Goal: Transaction & Acquisition: Purchase product/service

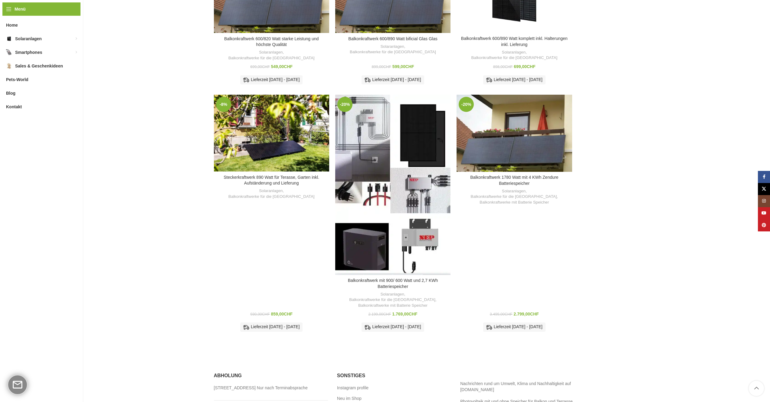
scroll to position [260, 0]
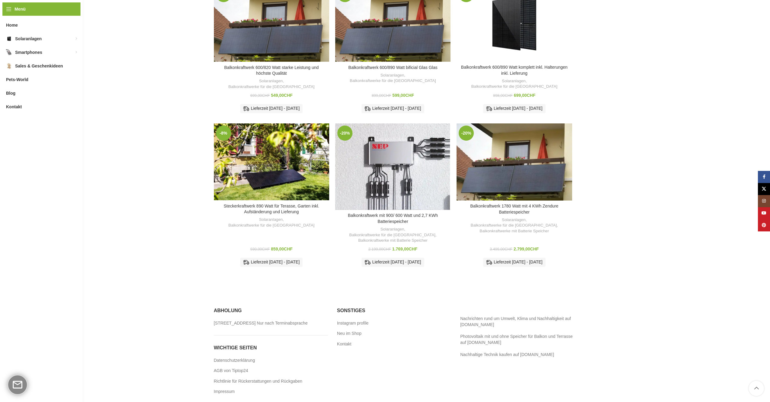
click at [398, 157] on div "Balkonkraftwerk mit 900/ 600 Watt und 2,7 KWh Batteriespeicher" at bounding box center [407, 166] width 29 height 87
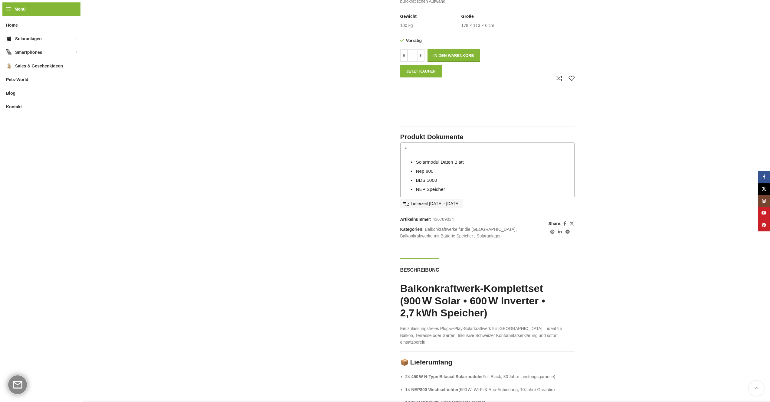
scroll to position [562, 0]
click at [426, 173] on link "Nep 800" at bounding box center [425, 170] width 18 height 5
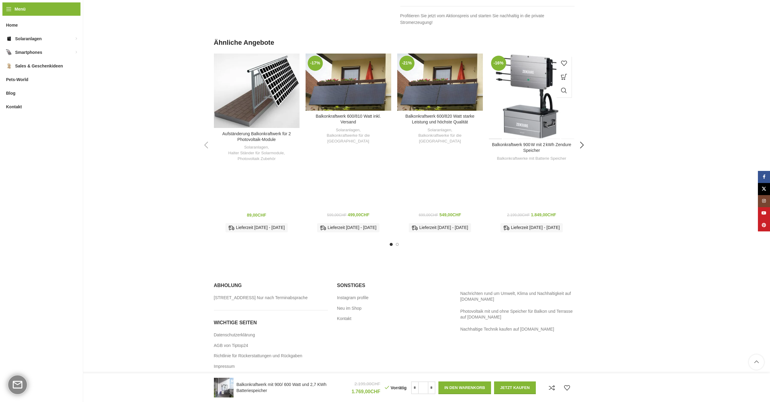
scroll to position [1347, 0]
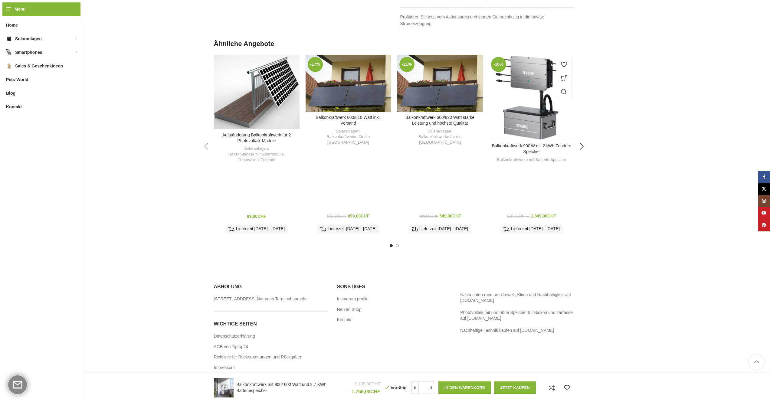
click at [543, 216] on bdi "1.849,00 CHF" at bounding box center [543, 216] width 25 height 5
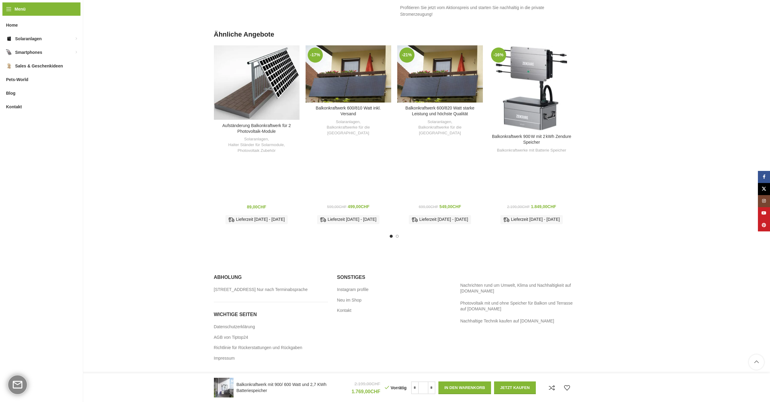
scroll to position [1362, 0]
click at [538, 204] on span "2.199,00 CHF Ursprünglicher Preis war: 2.199,00 CHF 1.849,00 CHF Aktueller Prei…" at bounding box center [531, 207] width 49 height 6
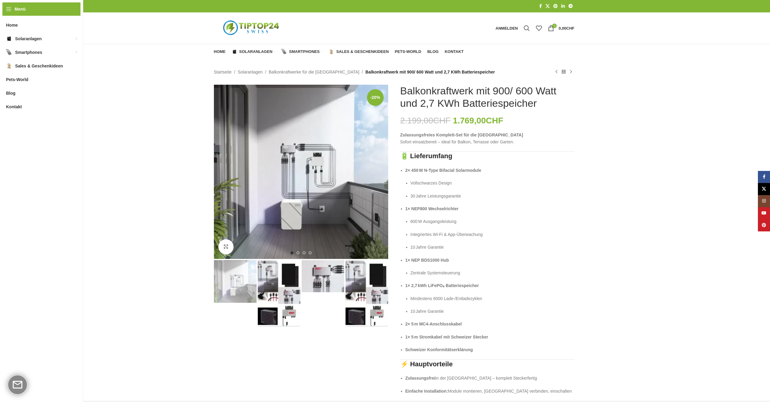
scroll to position [0, 0]
click at [305, 213] on img "1 / 4" at bounding box center [301, 172] width 174 height 174
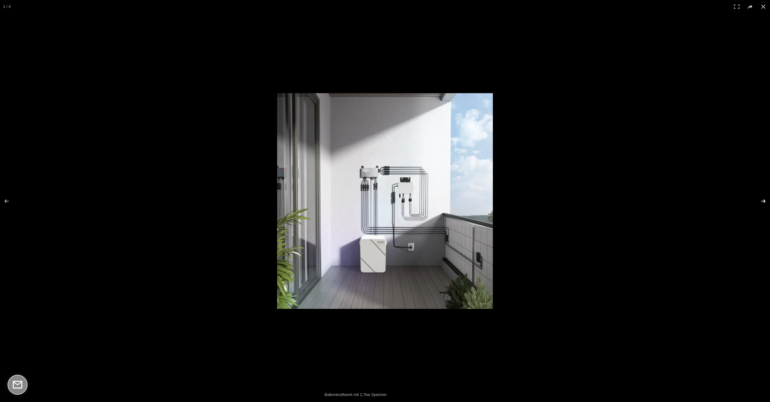
click at [762, 200] on button at bounding box center [759, 201] width 21 height 30
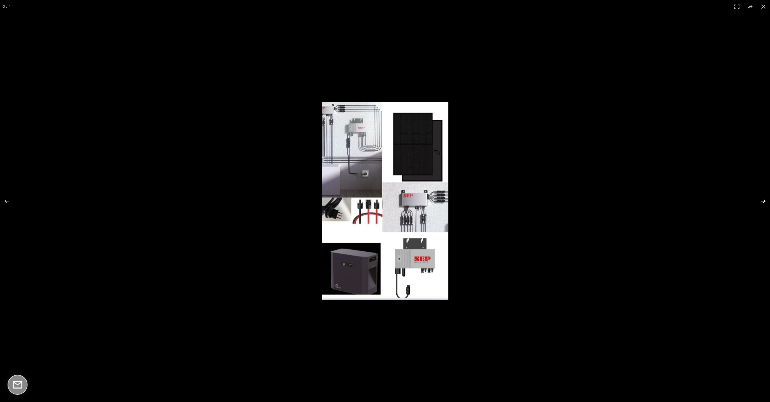
click at [762, 200] on button at bounding box center [759, 201] width 21 height 30
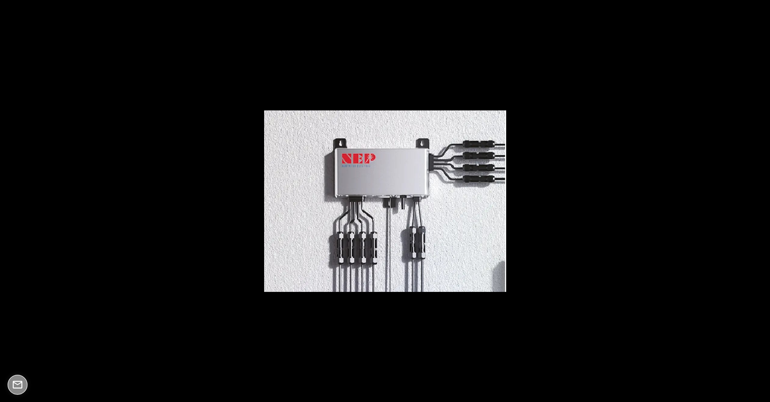
click at [762, 200] on button at bounding box center [759, 201] width 21 height 30
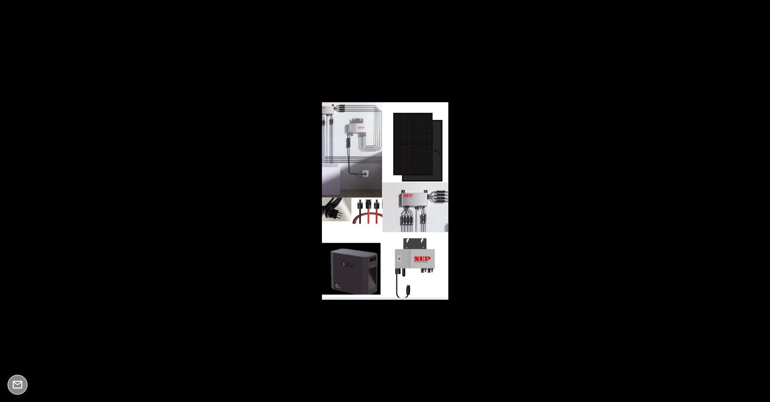
click at [762, 200] on button at bounding box center [759, 201] width 21 height 30
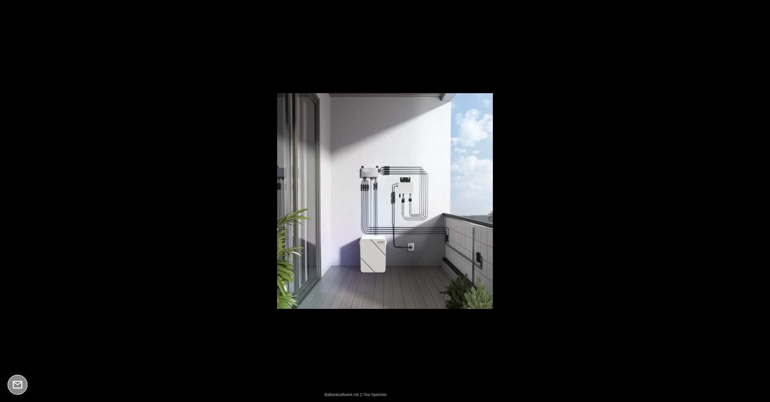
click at [762, 200] on button at bounding box center [759, 201] width 21 height 30
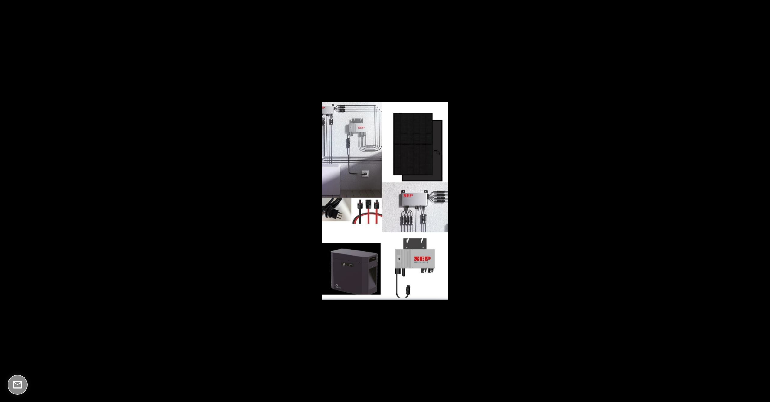
click at [762, 200] on button at bounding box center [759, 201] width 21 height 30
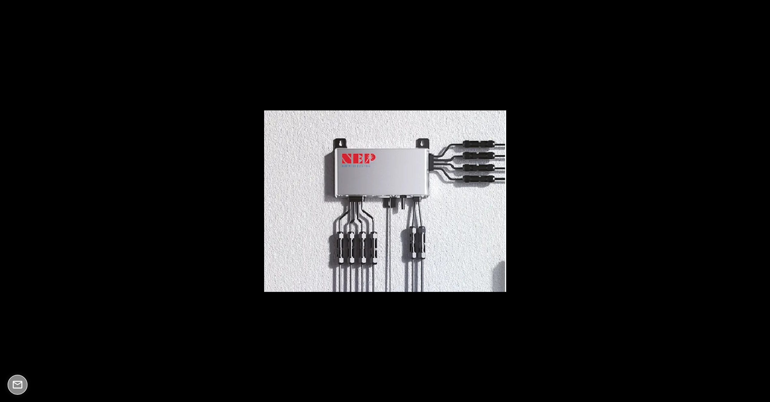
click at [762, 200] on button at bounding box center [759, 201] width 21 height 30
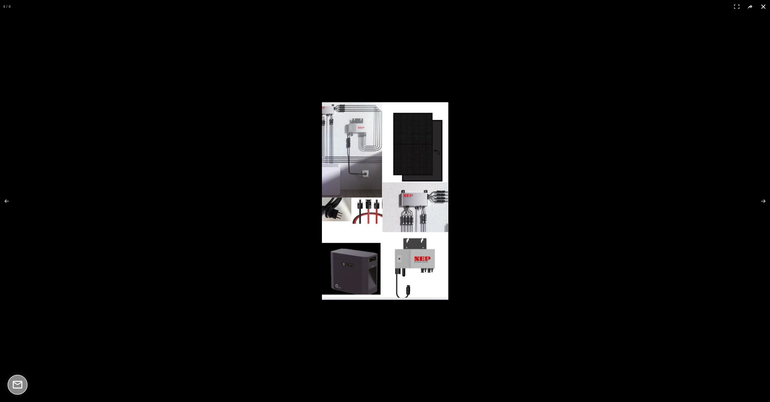
click at [764, 6] on button at bounding box center [763, 6] width 13 height 13
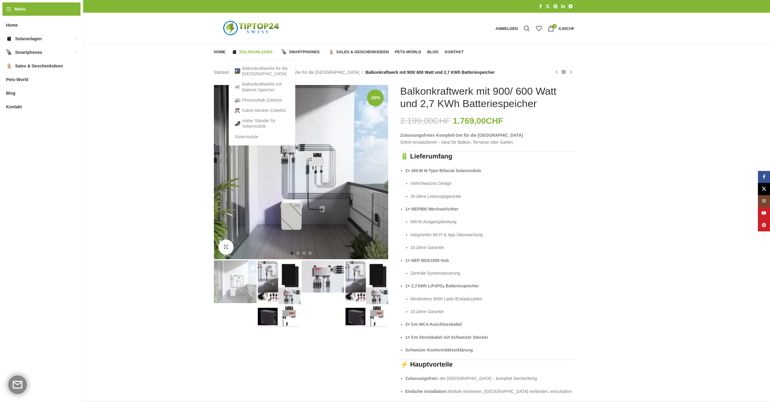
scroll to position [2, 0]
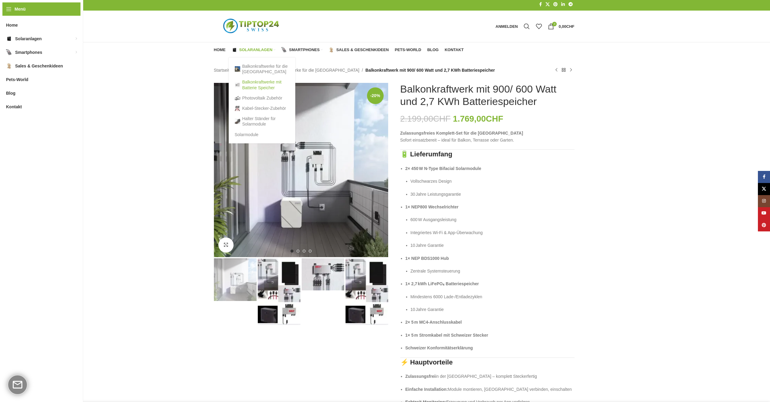
click at [260, 84] on link "Balkonkraftwerke mit Batterie Speicher" at bounding box center [262, 85] width 54 height 16
